Goal: Find specific page/section: Find specific page/section

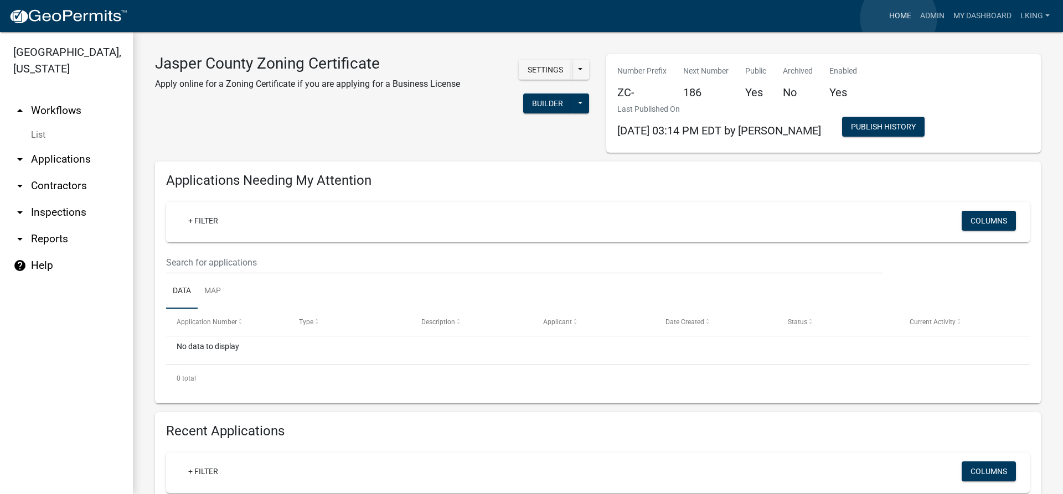
click at [899, 18] on link "Home" at bounding box center [900, 16] width 31 height 21
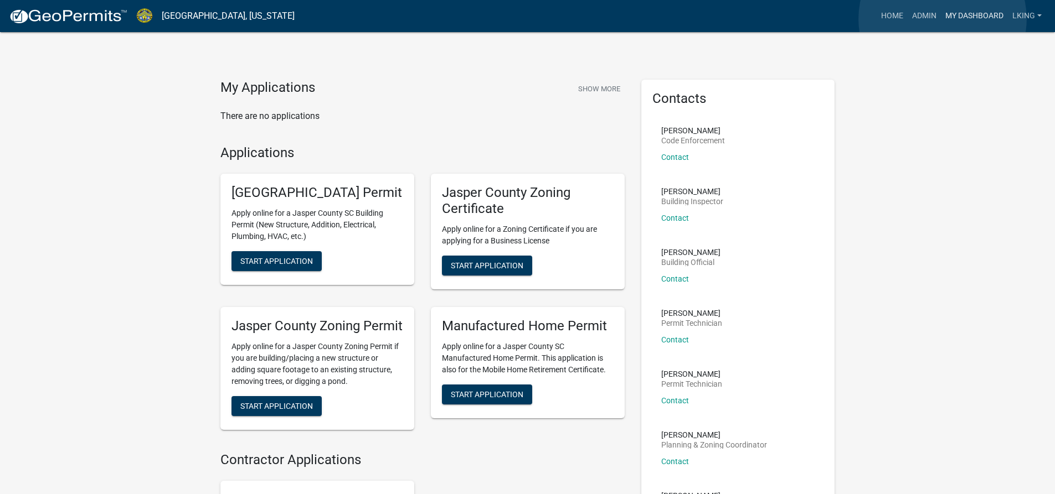
click at [942, 19] on link "My Dashboard" at bounding box center [974, 16] width 67 height 21
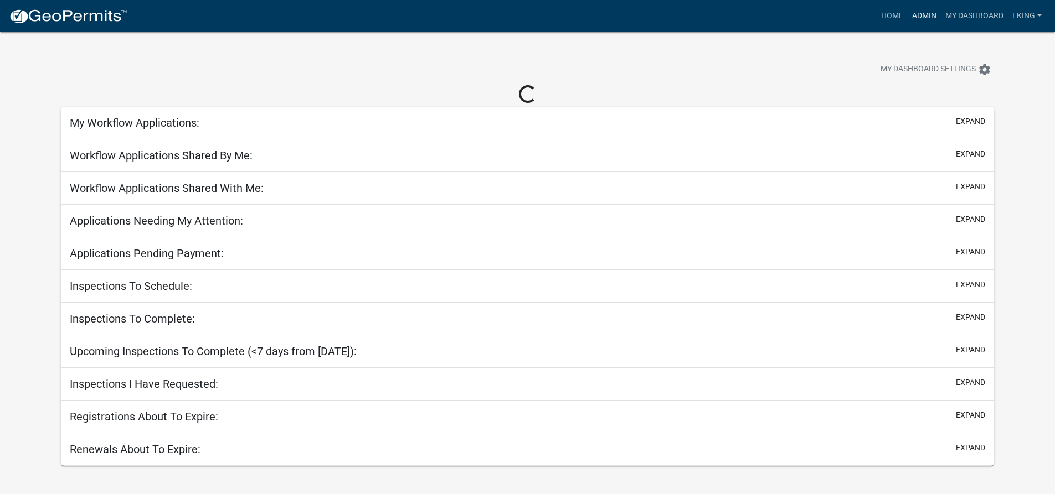
click at [931, 19] on link "Admin" at bounding box center [924, 16] width 33 height 21
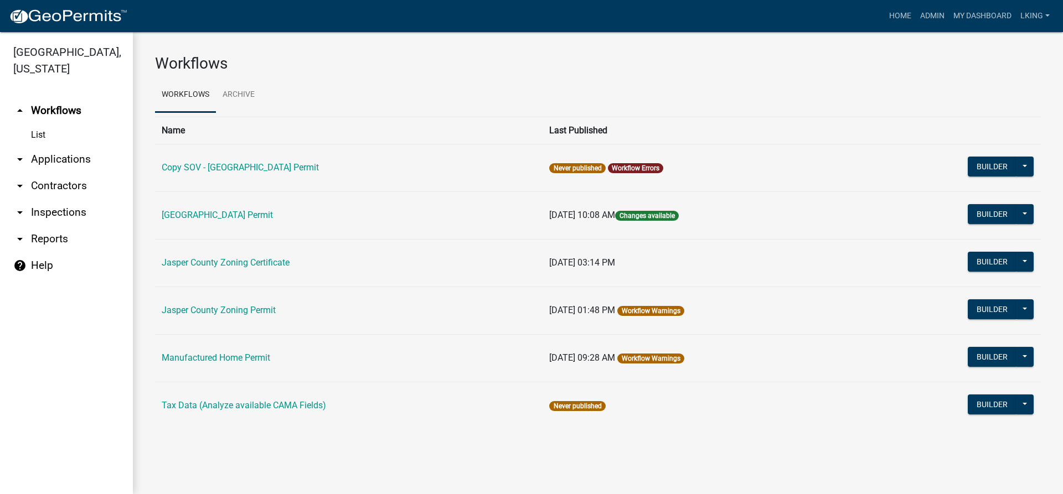
click at [267, 270] on td "Jasper County Zoning Certificate" at bounding box center [349, 263] width 388 height 48
click at [267, 262] on link "Jasper County Zoning Certificate" at bounding box center [226, 262] width 128 height 11
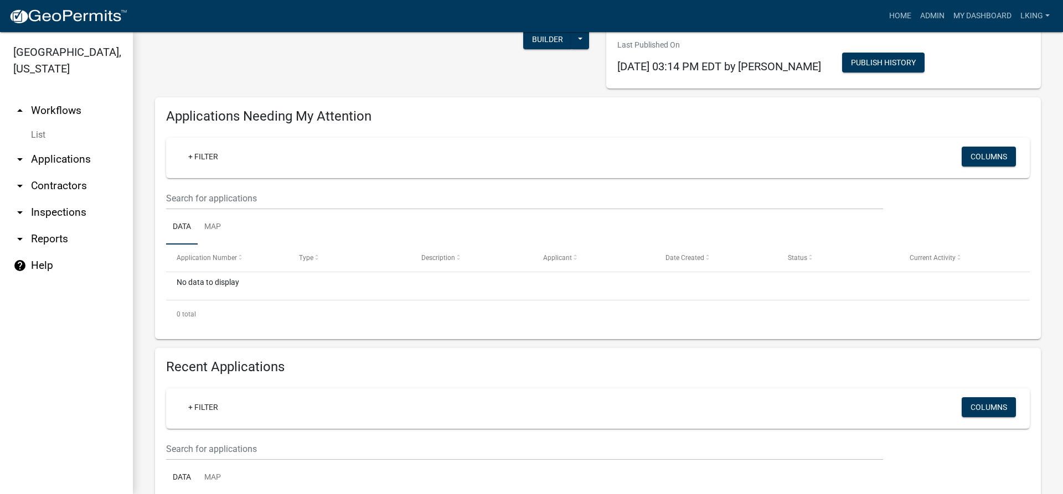
scroll to position [221, 0]
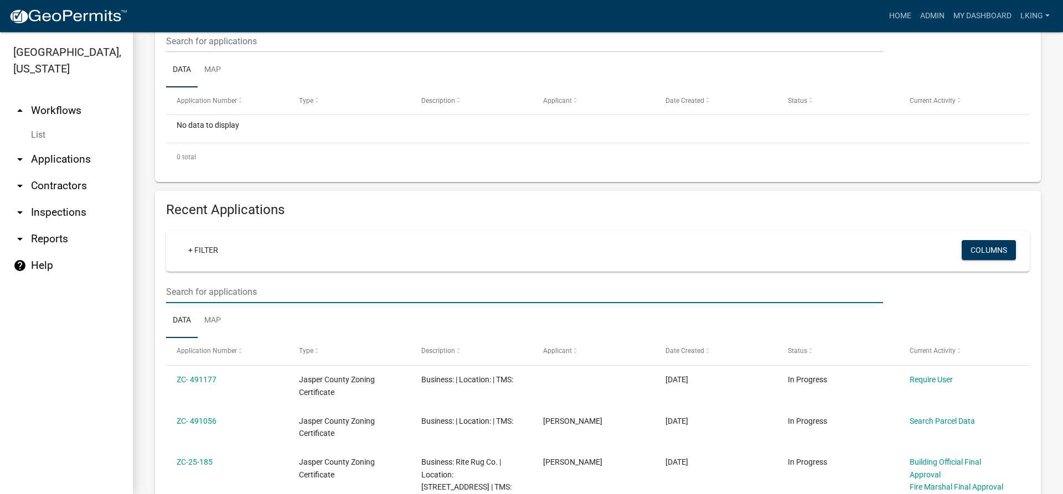
click at [217, 292] on input "text" at bounding box center [524, 292] width 717 height 23
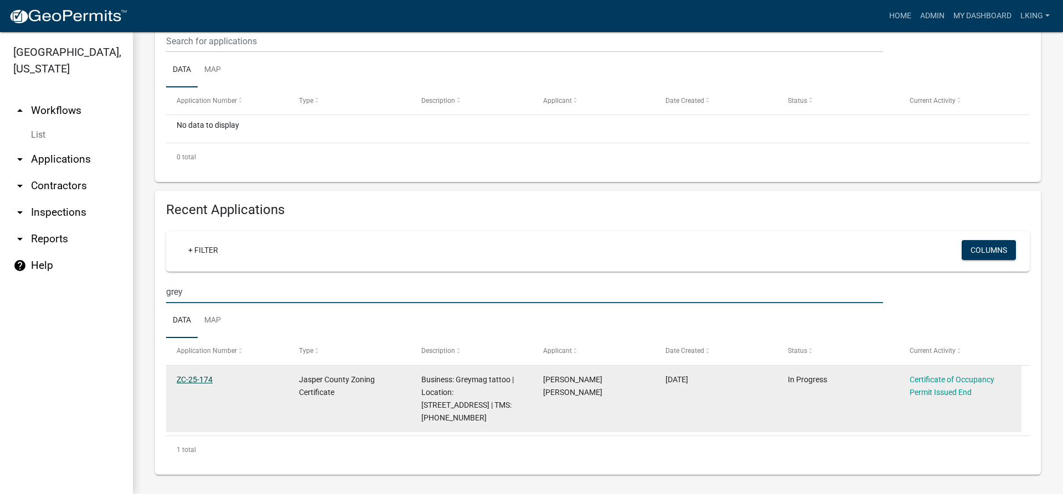
type input "grey"
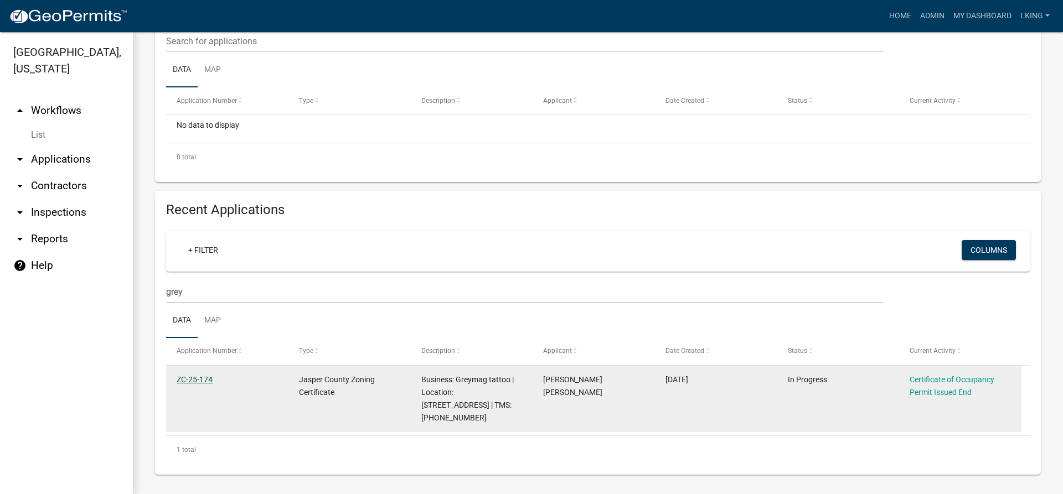
click at [205, 377] on link "ZC-25-174" at bounding box center [195, 379] width 36 height 9
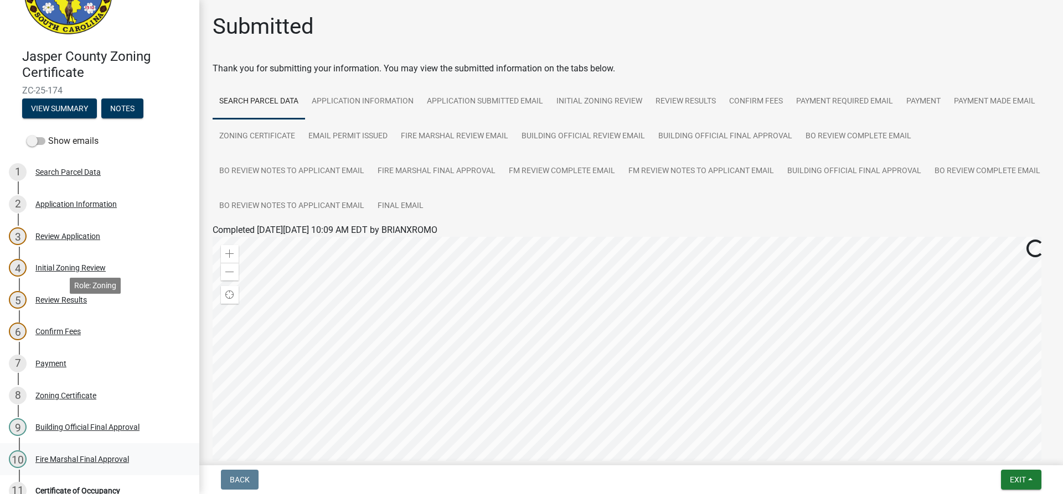
scroll to position [166, 0]
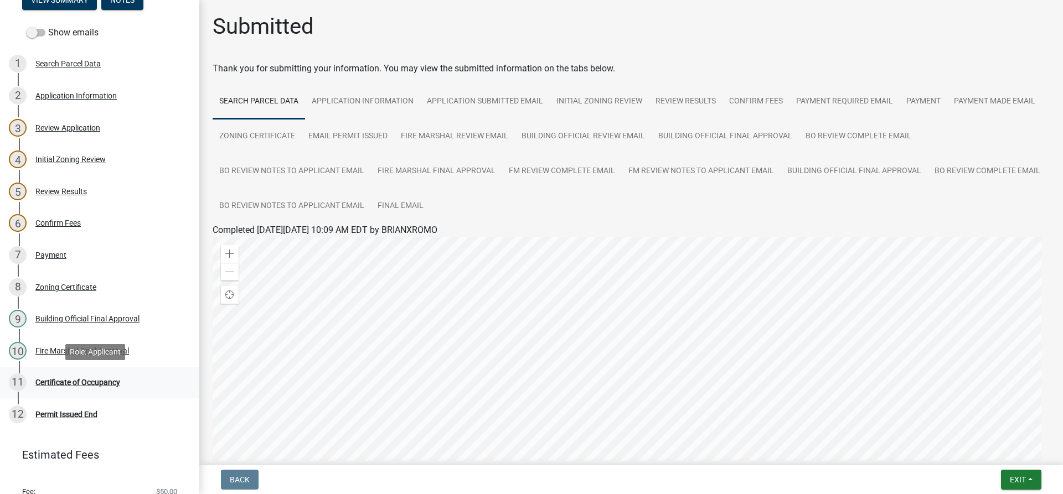
click at [65, 379] on div "Certificate of Occupancy" at bounding box center [77, 383] width 85 height 8
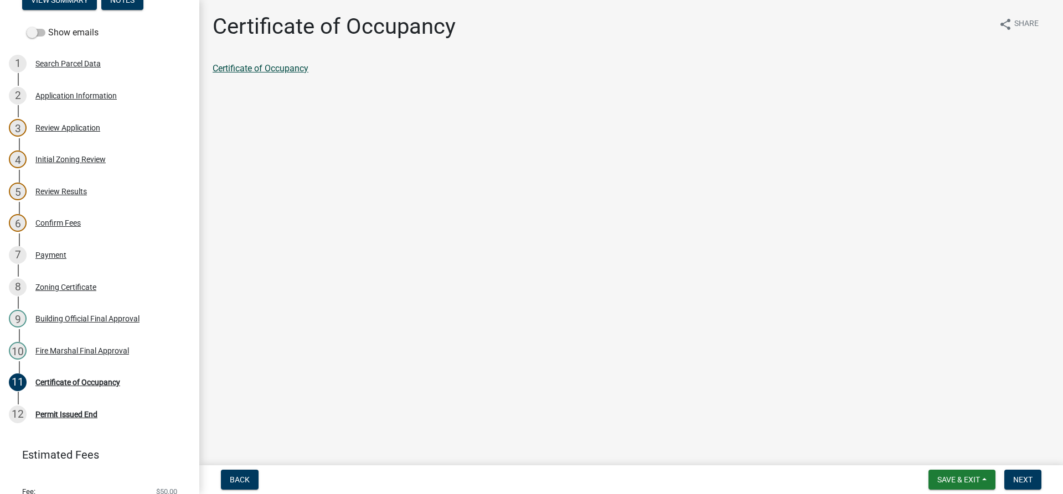
click at [266, 69] on link "Certificate of Occupancy" at bounding box center [261, 68] width 96 height 11
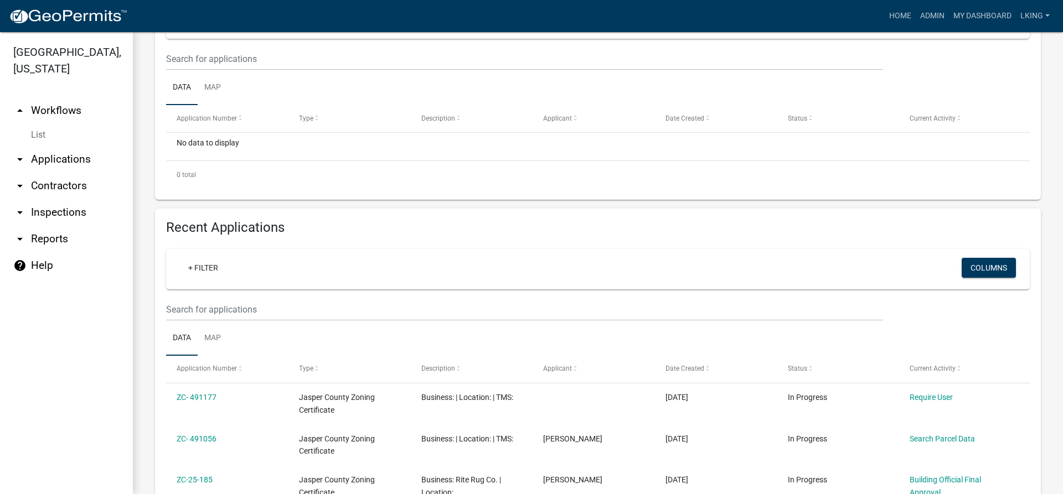
scroll to position [277, 0]
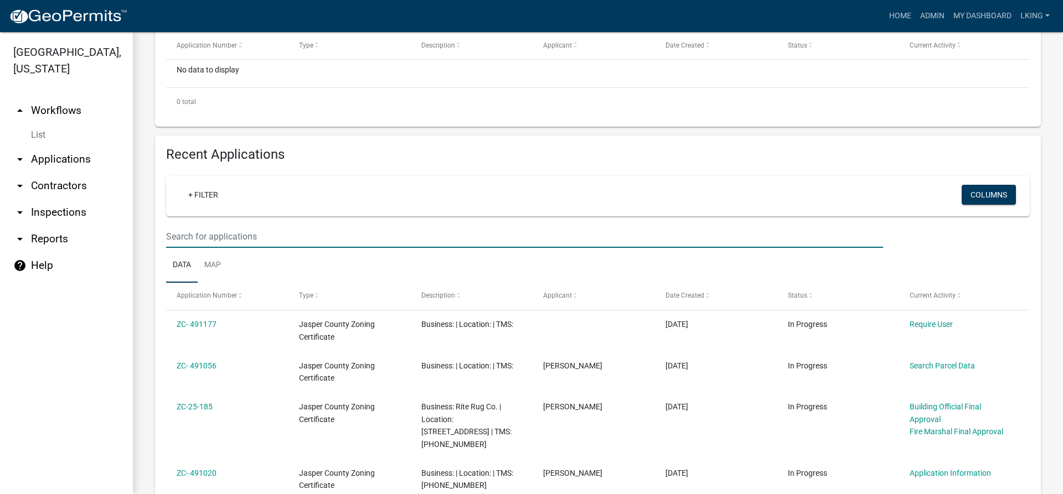
click at [220, 241] on input "text" at bounding box center [524, 236] width 717 height 23
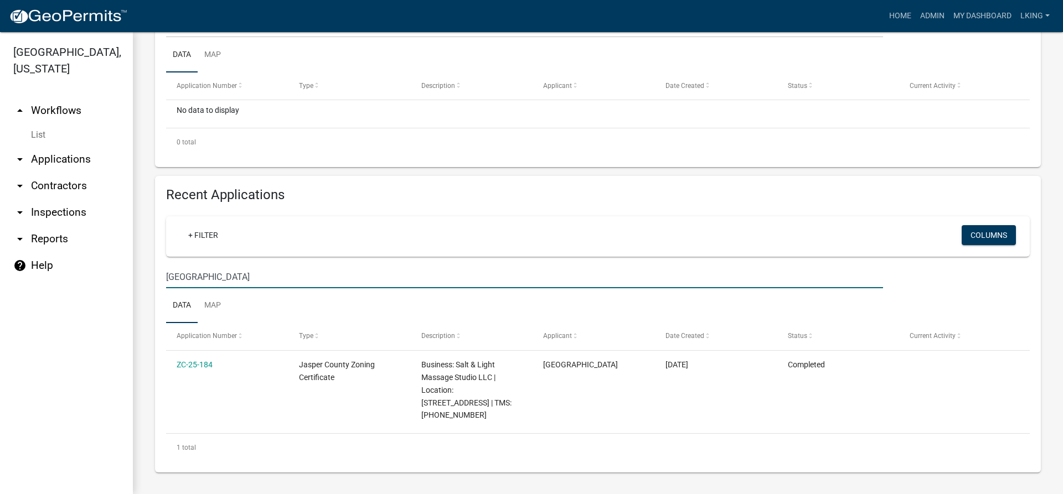
scroll to position [224, 0]
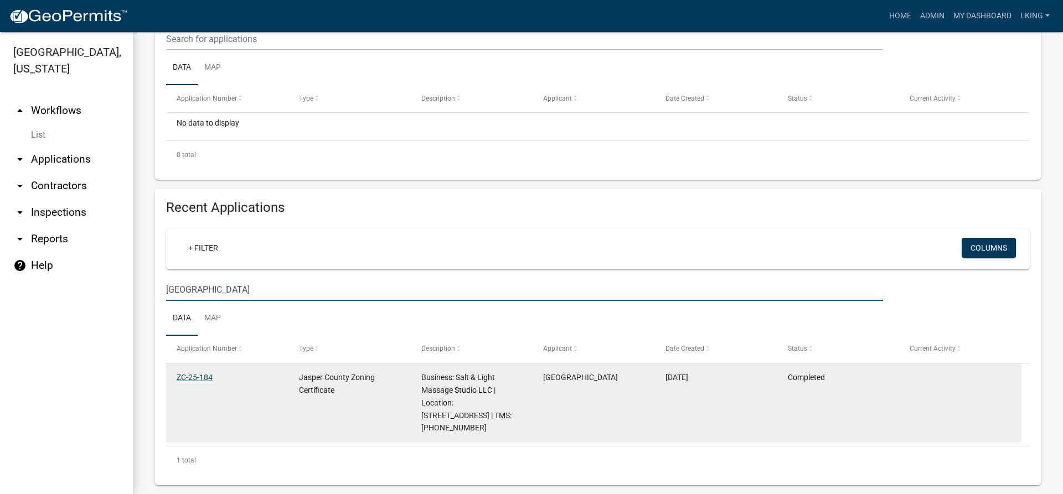
type input "[GEOGRAPHIC_DATA]"
click at [190, 375] on link "ZC-25-184" at bounding box center [195, 377] width 36 height 9
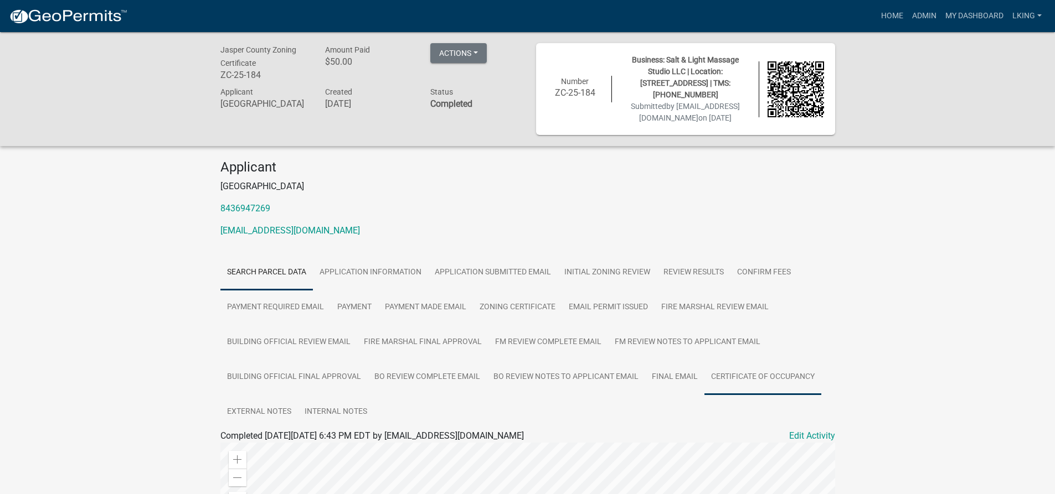
click at [779, 378] on link "Certificate of Occupancy" at bounding box center [762, 377] width 117 height 35
click at [239, 443] on div "Certificate of Occupancy" at bounding box center [527, 449] width 631 height 13
click at [240, 448] on link "Certificate of Occupancy" at bounding box center [268, 449] width 96 height 11
click at [934, 19] on link "Admin" at bounding box center [924, 16] width 33 height 21
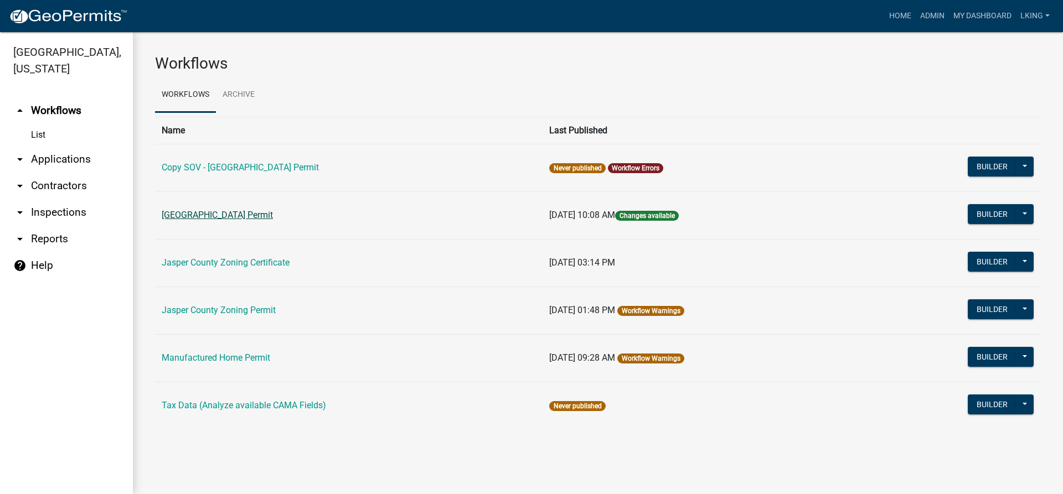
click at [234, 216] on link "[GEOGRAPHIC_DATA] Permit" at bounding box center [217, 215] width 111 height 11
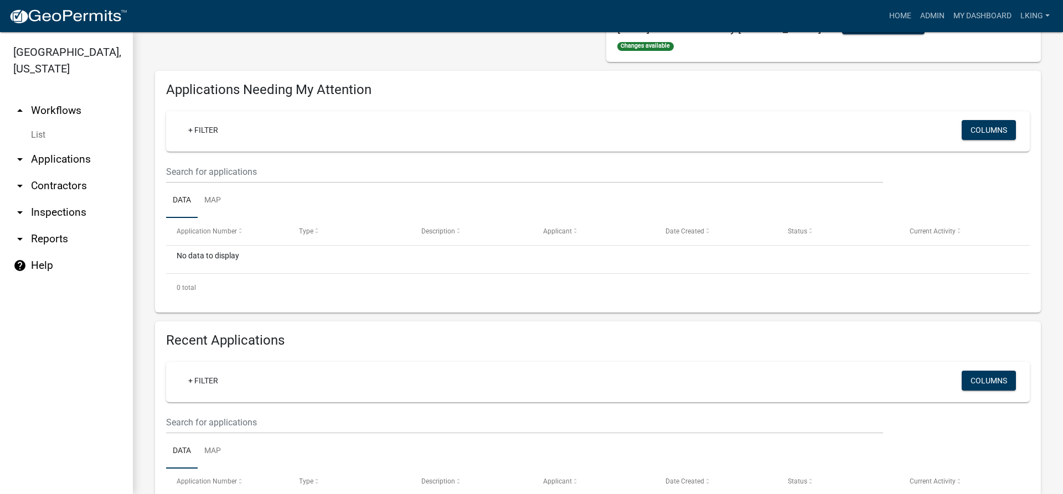
scroll to position [111, 0]
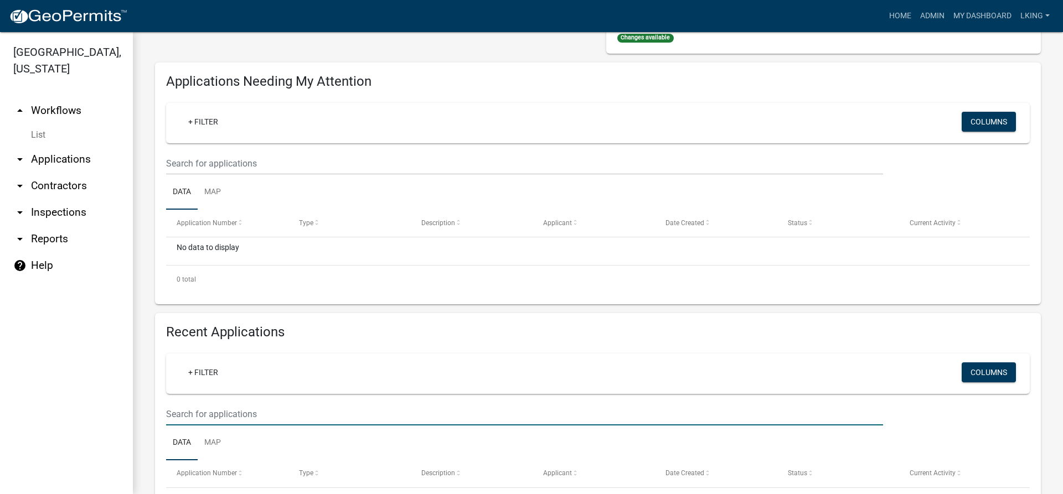
click at [224, 417] on input "text" at bounding box center [524, 414] width 717 height 23
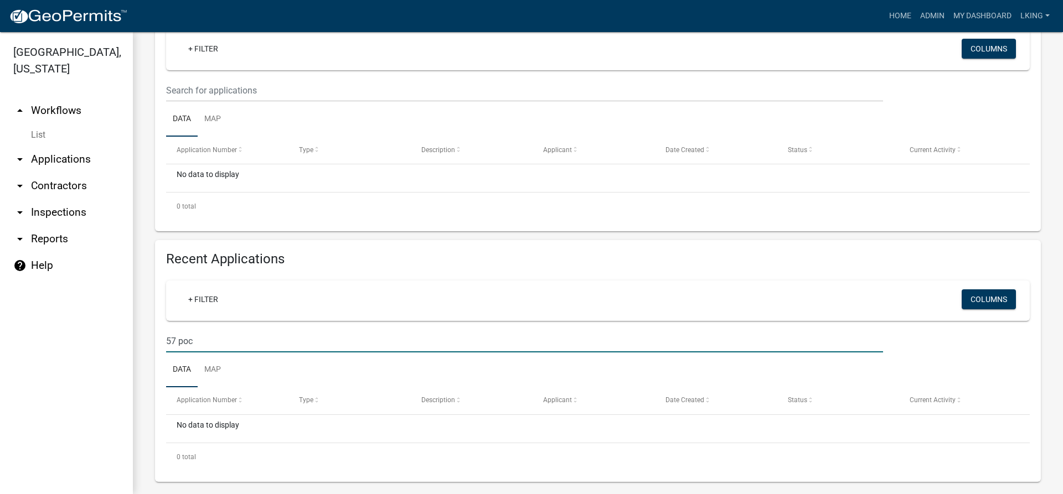
scroll to position [194, 0]
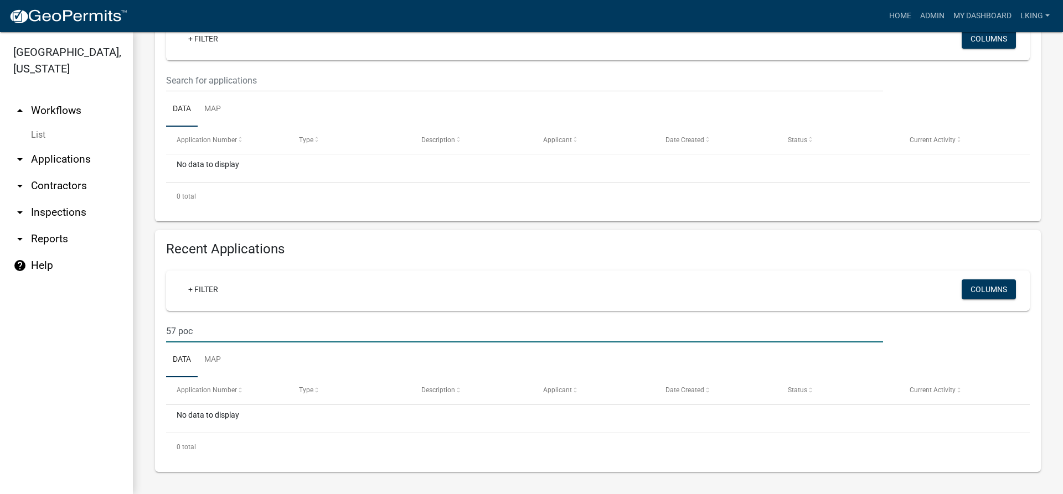
type input "57 poc"
